Goal: Obtain resource: Download file/media

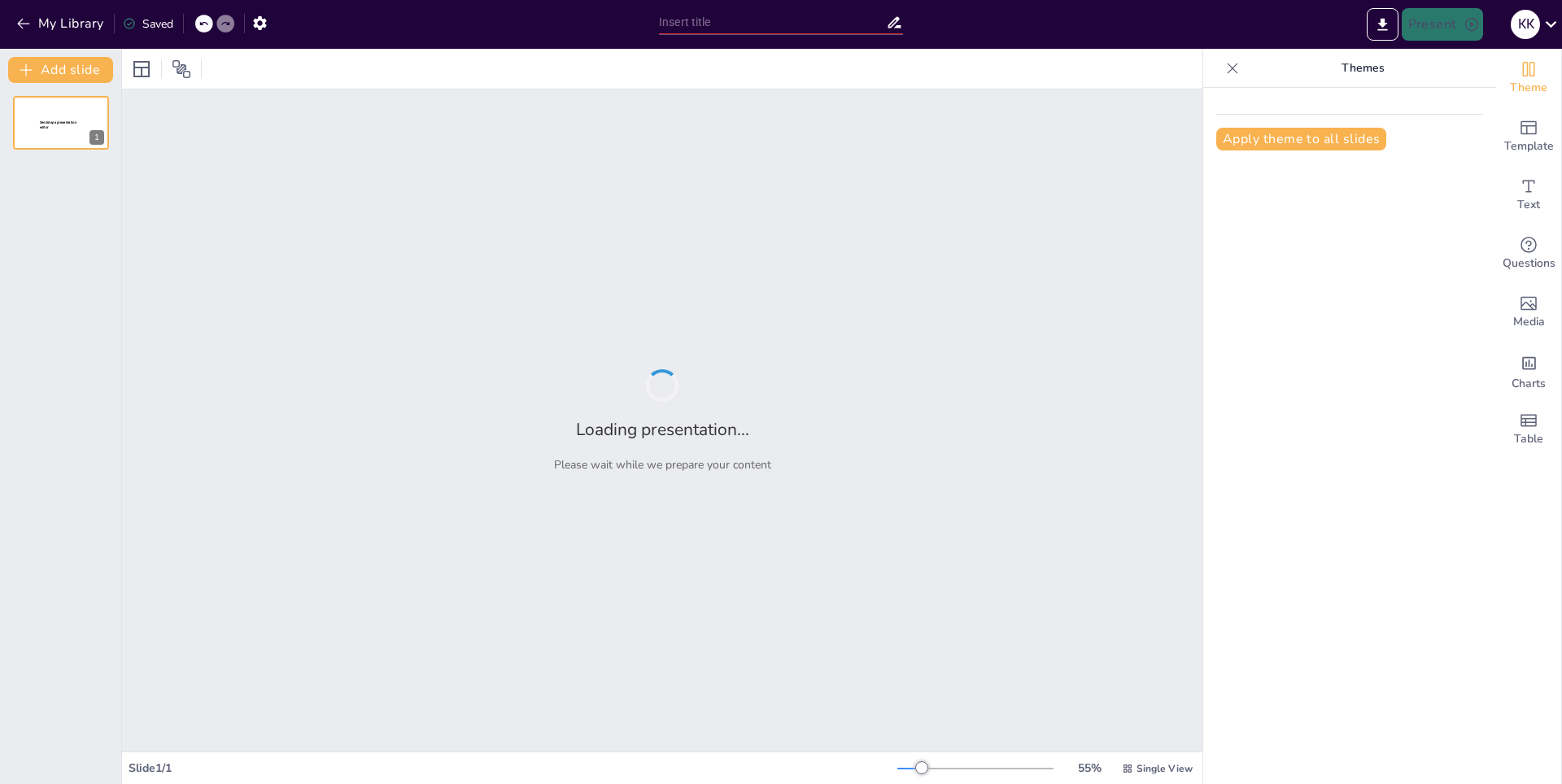
type input "Стратегия информационной безопасности в компании «[GEOGRAPHIC_DATA]»: Основные …"
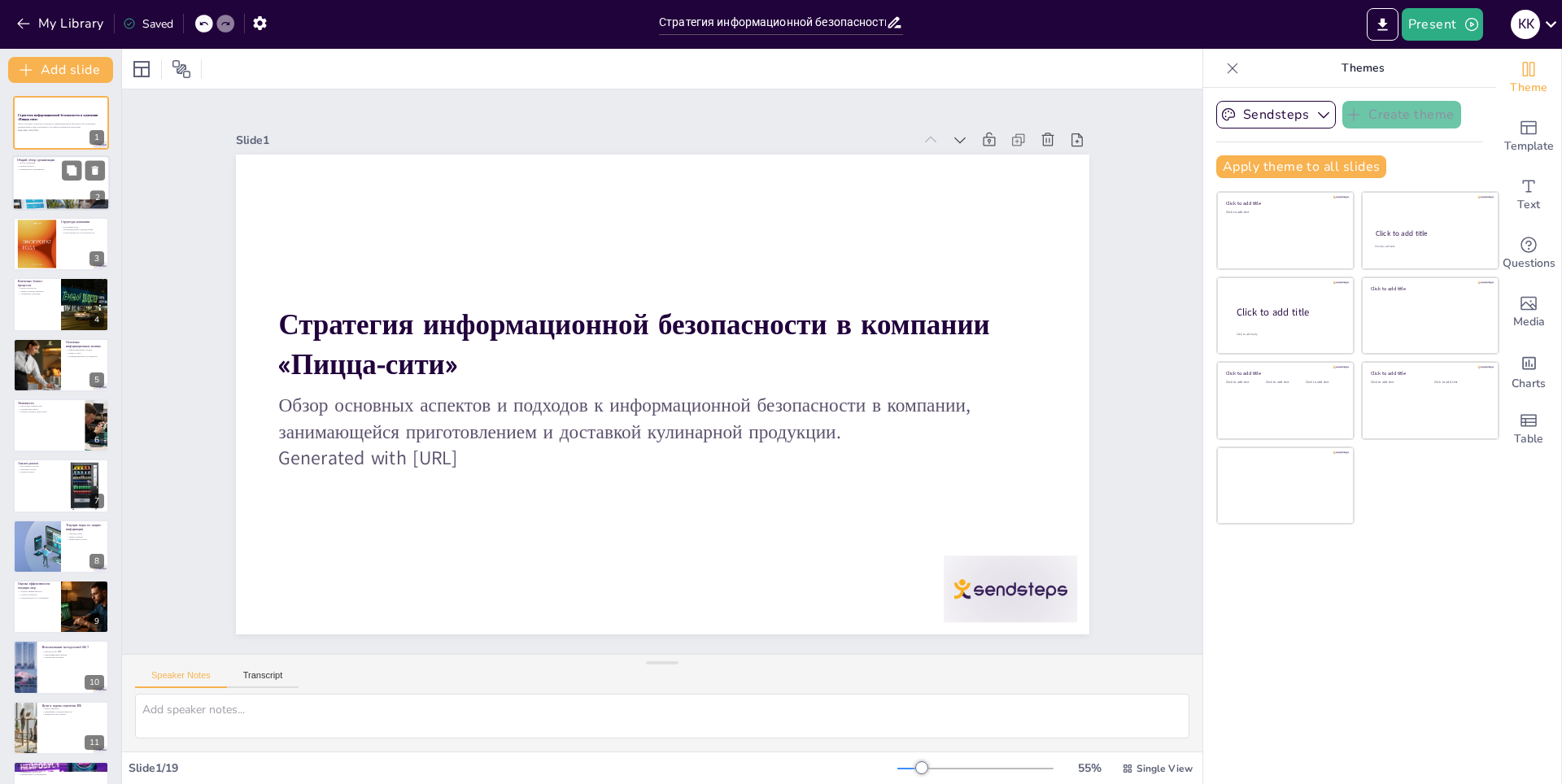
click at [37, 165] on p "Размер бизнеса" at bounding box center [60, 167] width 88 height 4
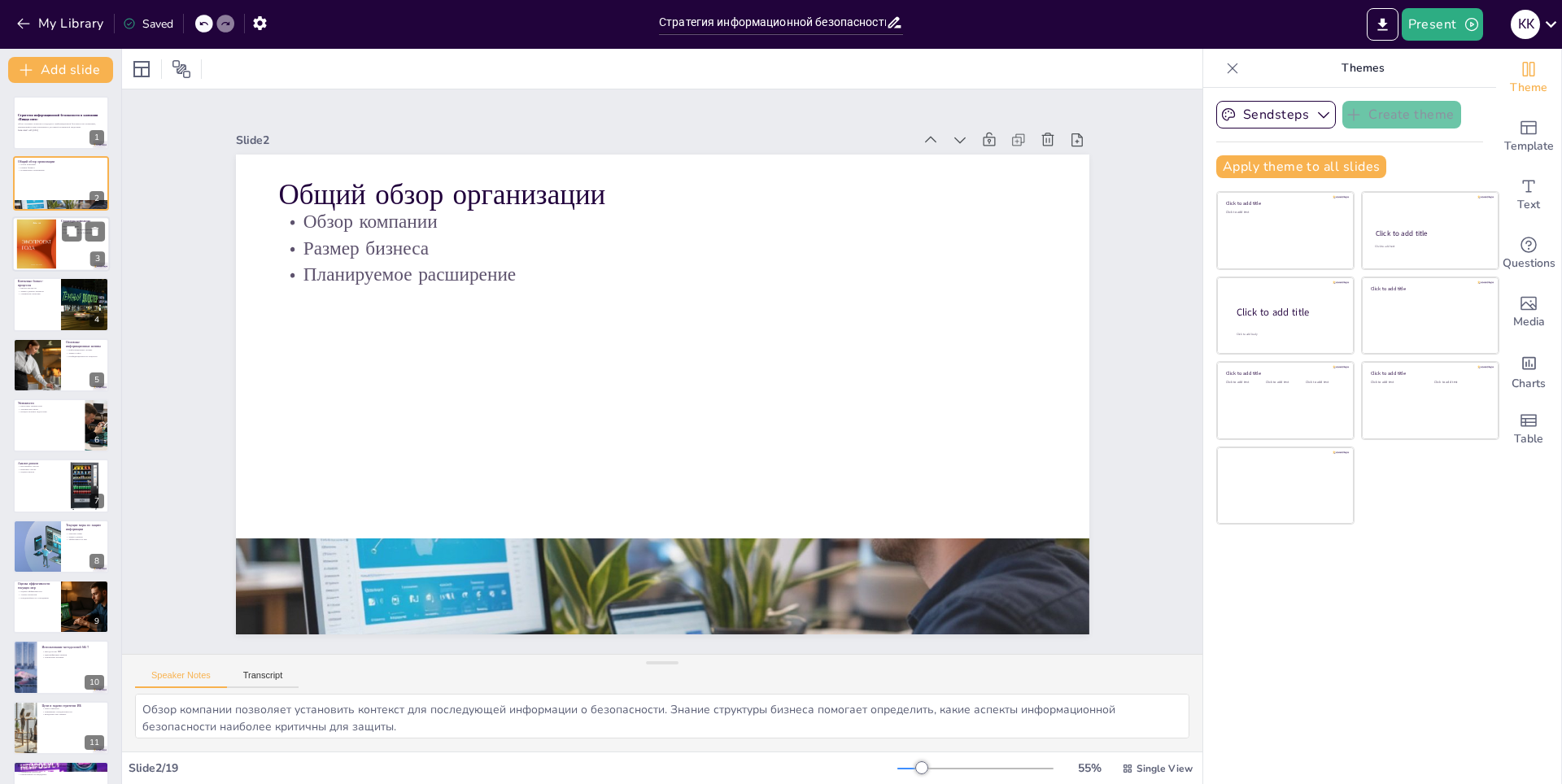
click at [44, 241] on div at bounding box center [36, 243] width 74 height 50
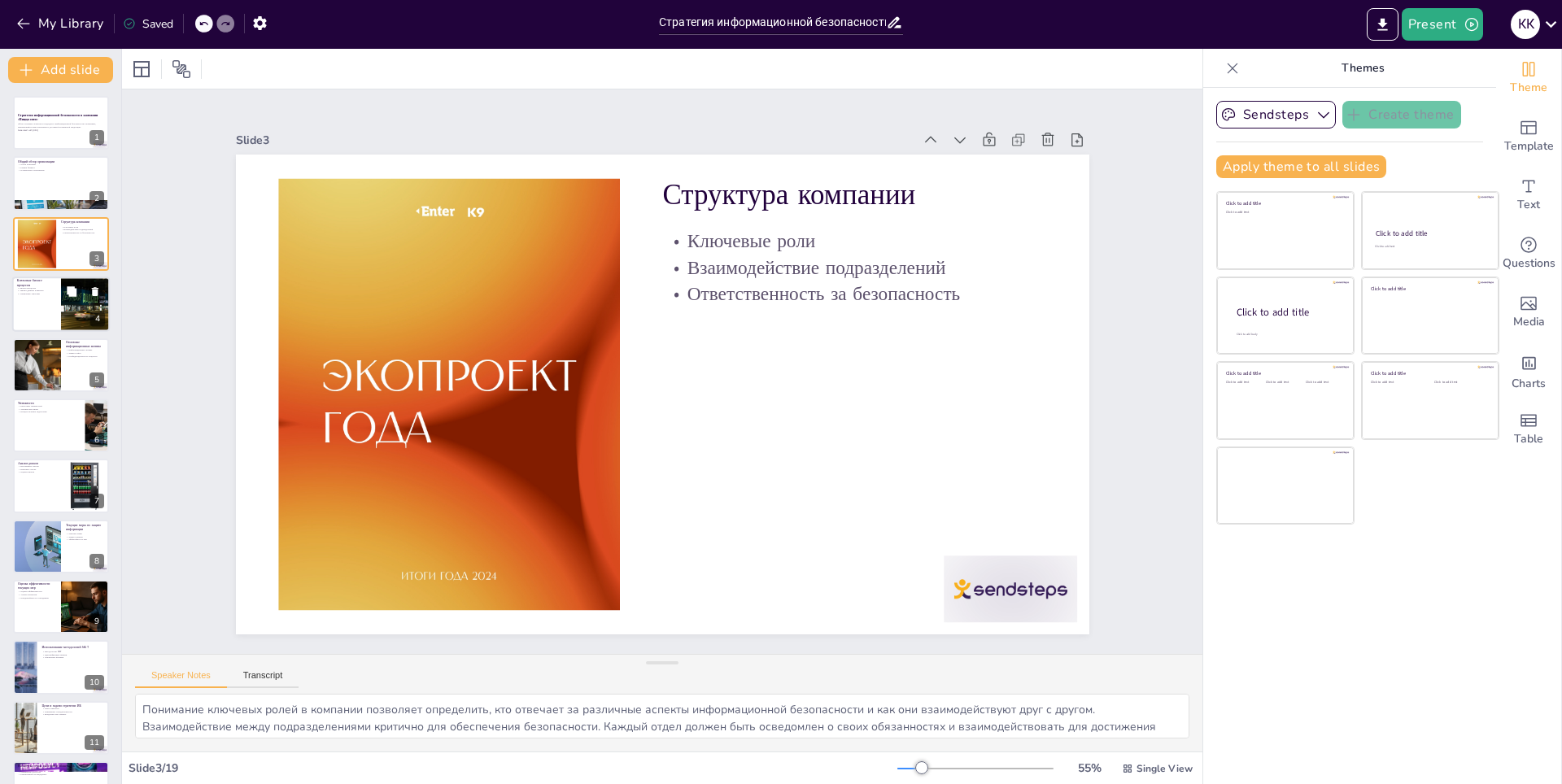
click at [51, 309] on div at bounding box center [61, 304] width 98 height 55
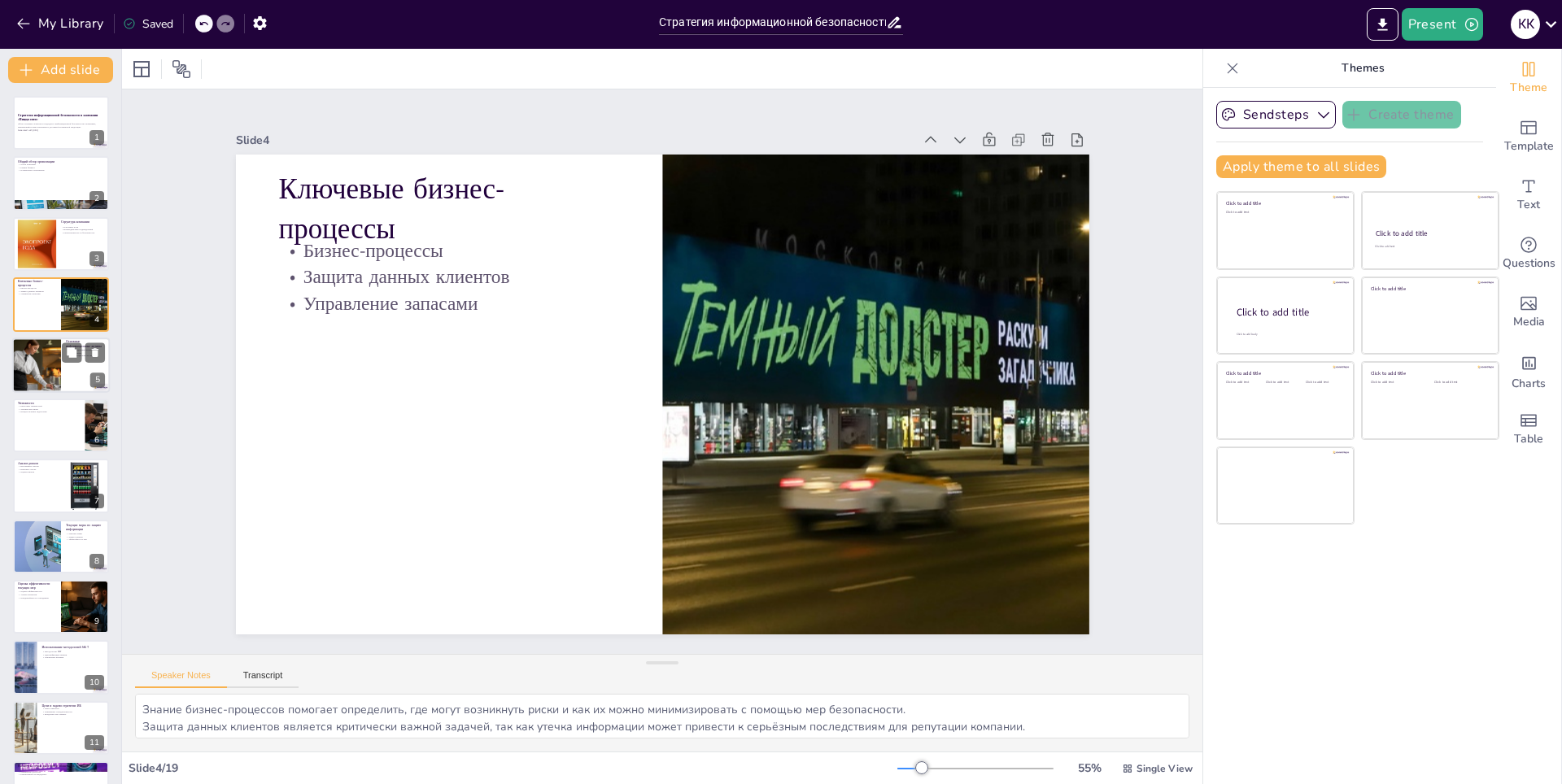
click at [59, 367] on div at bounding box center [36, 365] width 83 height 55
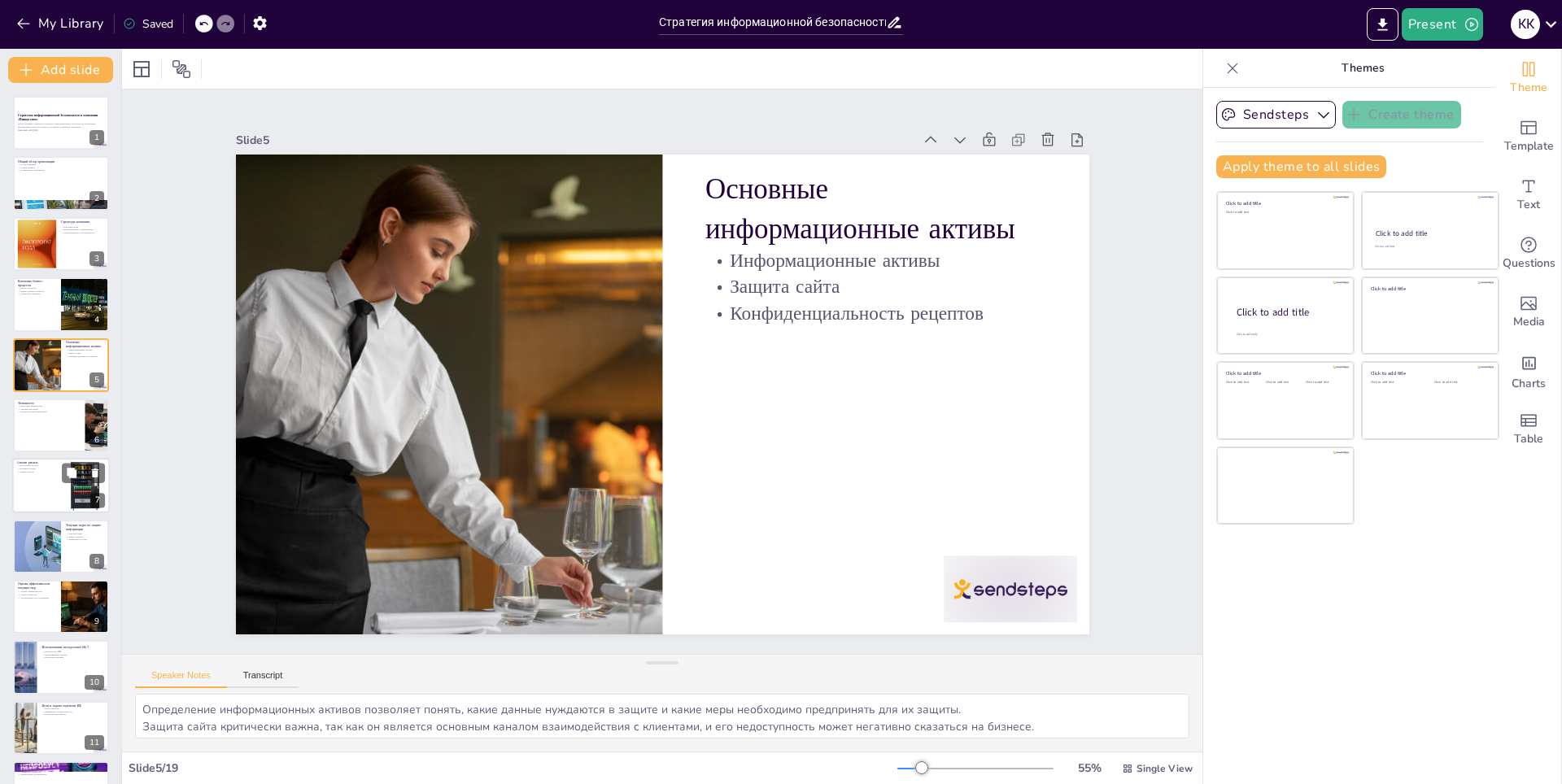
click at [45, 491] on div at bounding box center [61, 487] width 98 height 55
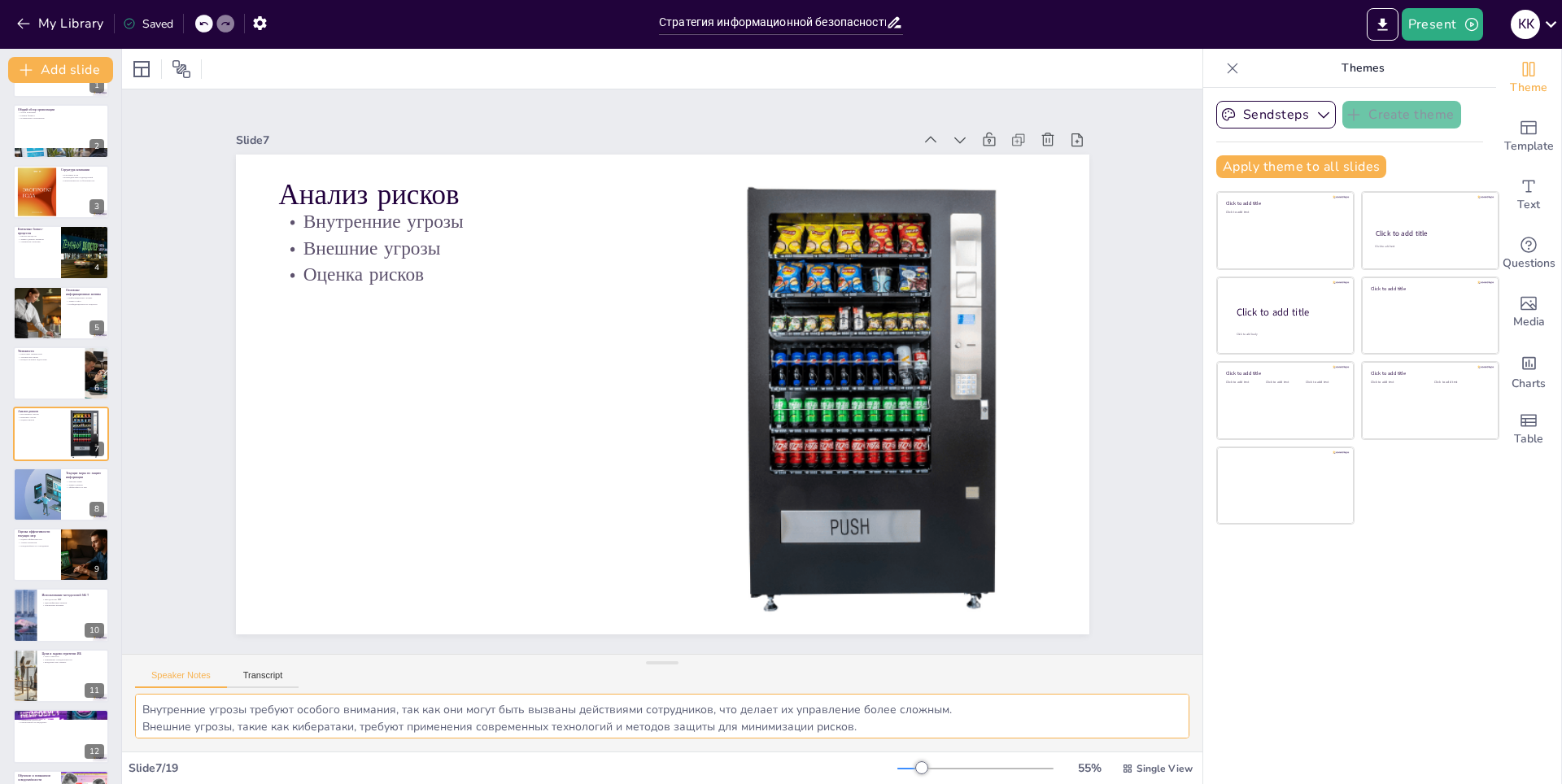
click at [348, 714] on textarea "Внутренние угрозы требуют особого внимания, так как они могут быть вызваны дейс…" at bounding box center [662, 716] width 1054 height 44
click at [44, 503] on div at bounding box center [36, 495] width 92 height 55
type textarea "Понимание текущих мер безопасности позволяет оценить их эффективность и определ…"
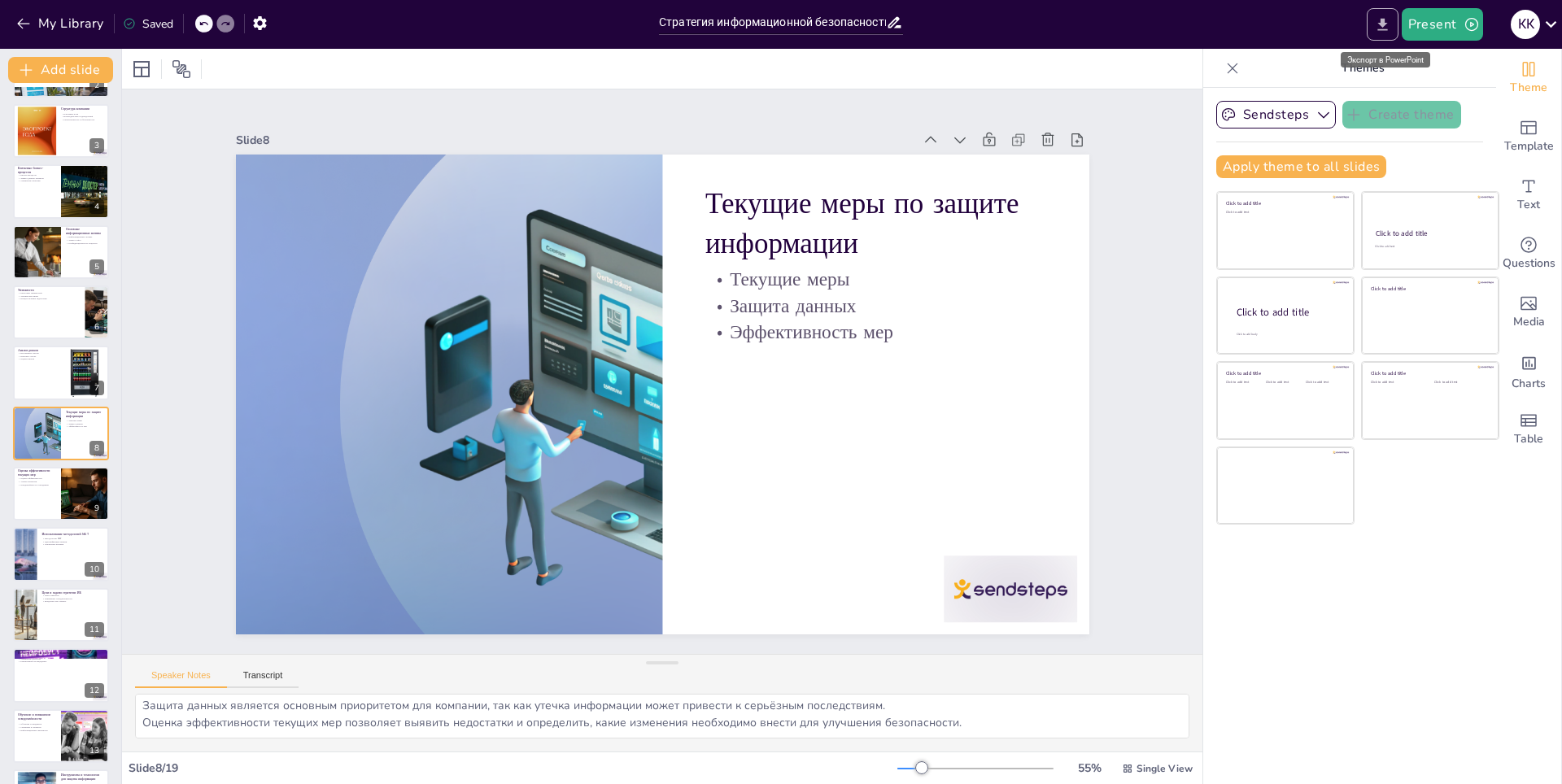
click at [1390, 29] on icon "Export to PowerPoint" at bounding box center [1382, 24] width 17 height 17
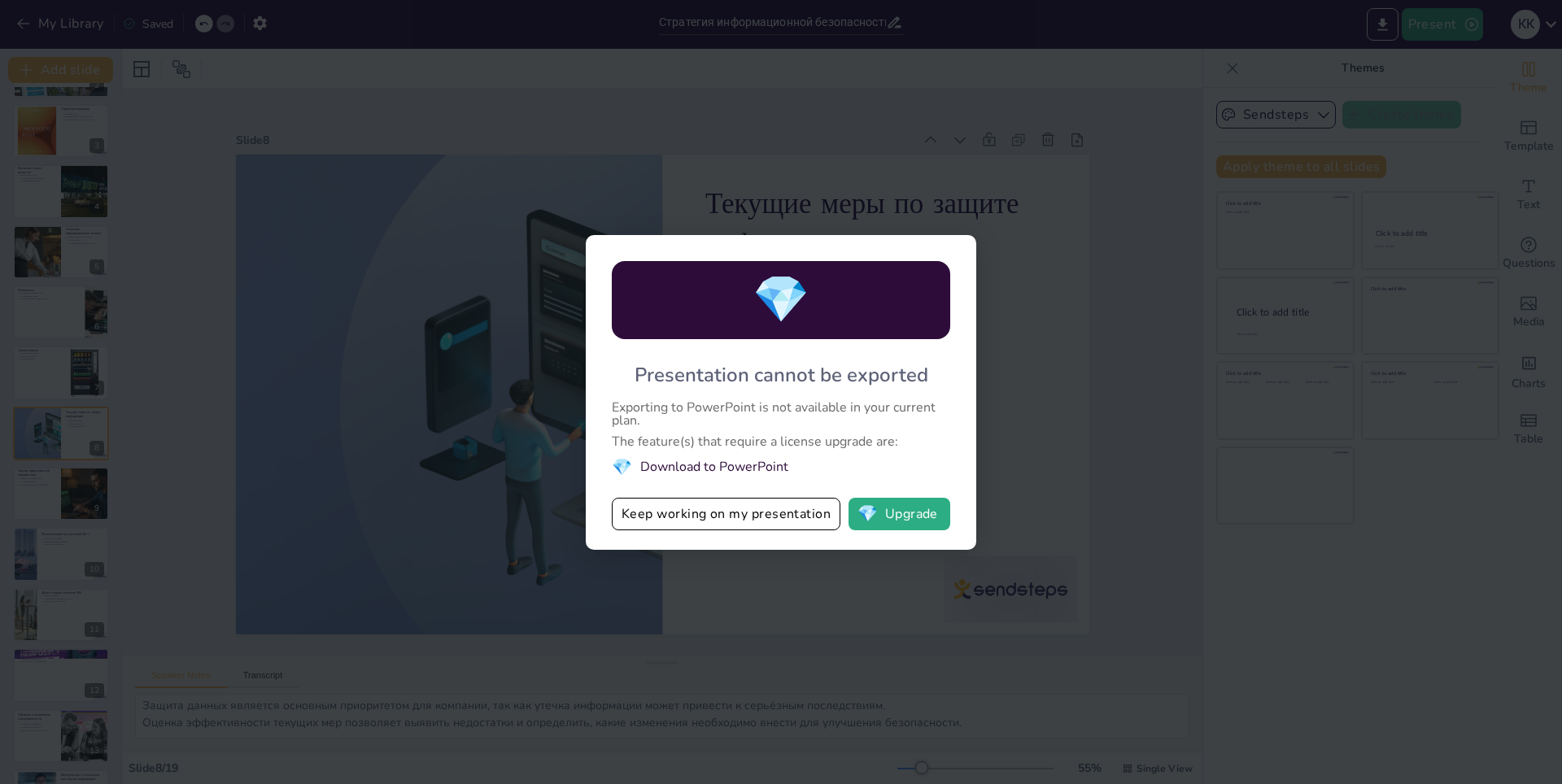
click at [752, 470] on li "💎 Download to PowerPoint" at bounding box center [781, 467] width 338 height 22
